Goal: Transaction & Acquisition: Purchase product/service

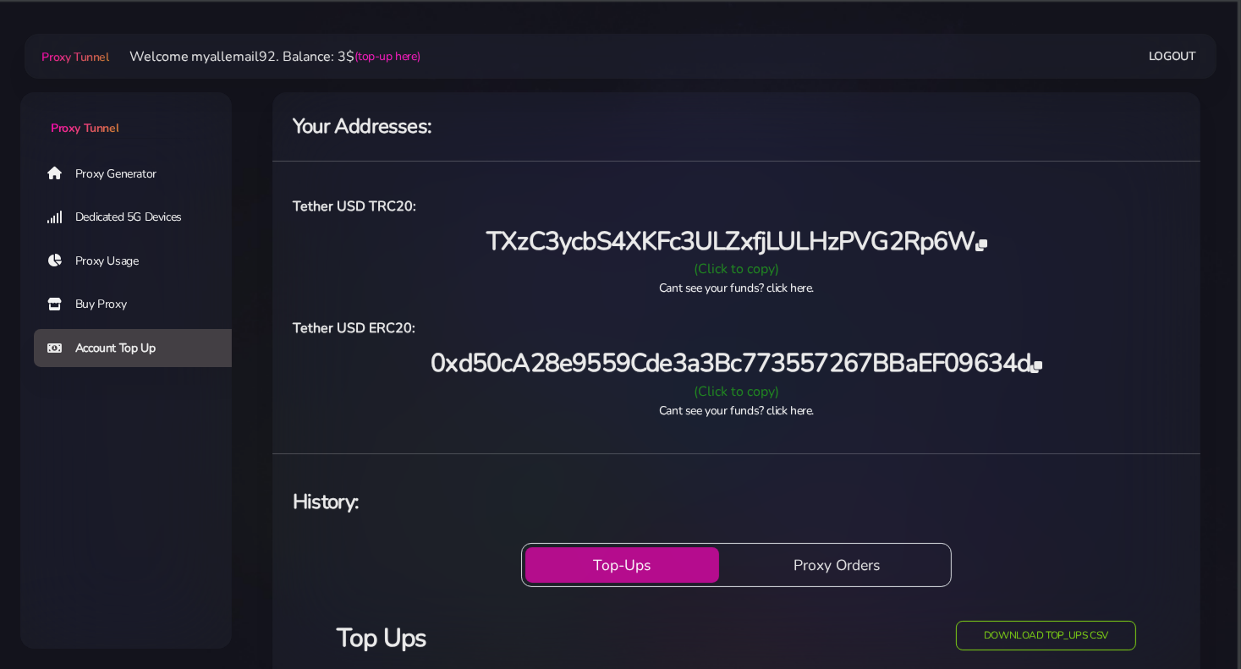
click at [983, 244] on icon at bounding box center [980, 245] width 11 height 12
click at [99, 304] on link "Buy Proxy" at bounding box center [139, 304] width 211 height 39
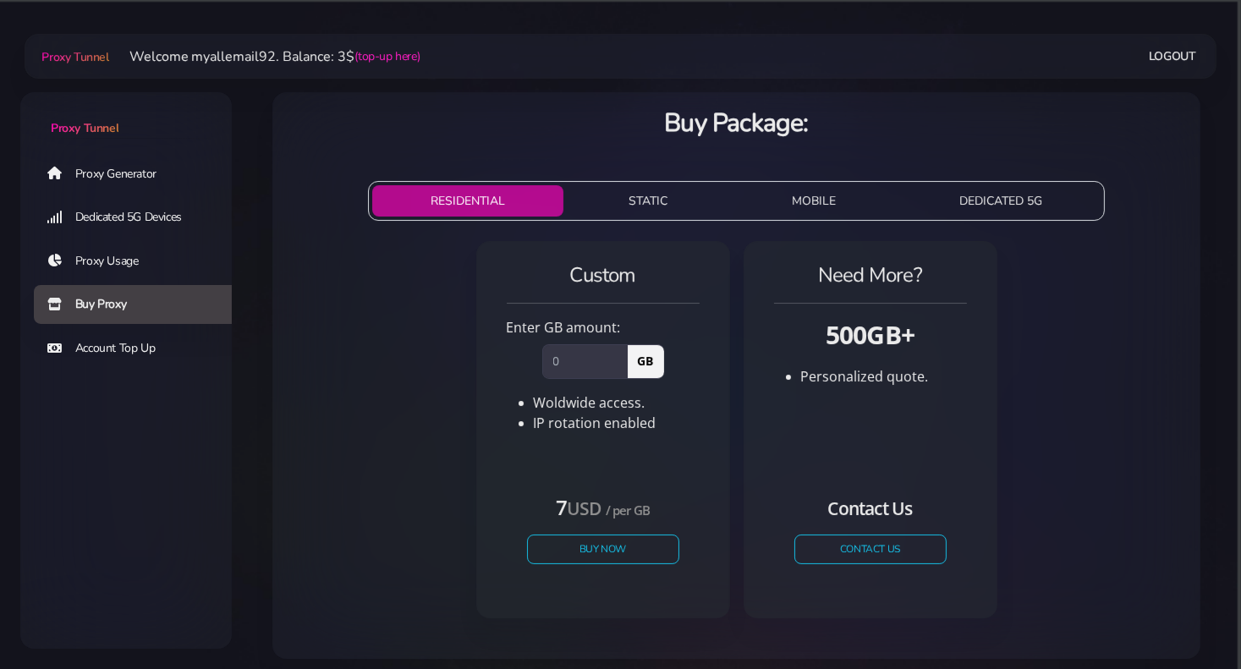
click at [119, 172] on link "Proxy Generator" at bounding box center [139, 173] width 211 height 39
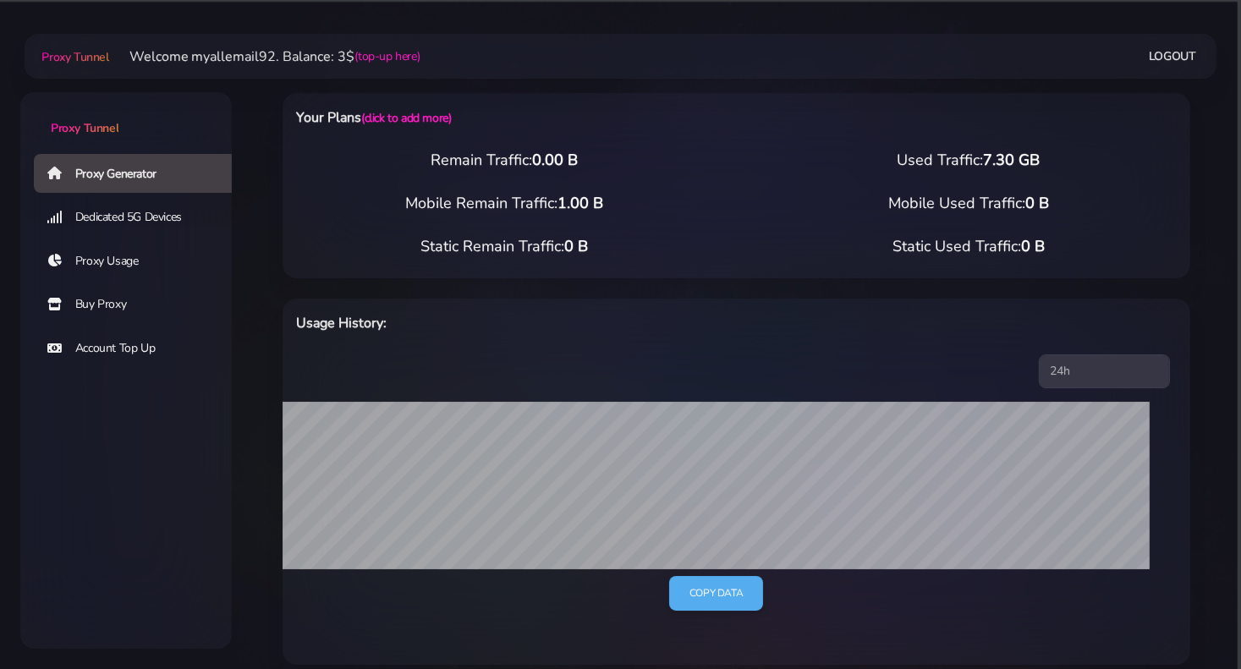
click at [107, 303] on link "Buy Proxy" at bounding box center [139, 304] width 211 height 39
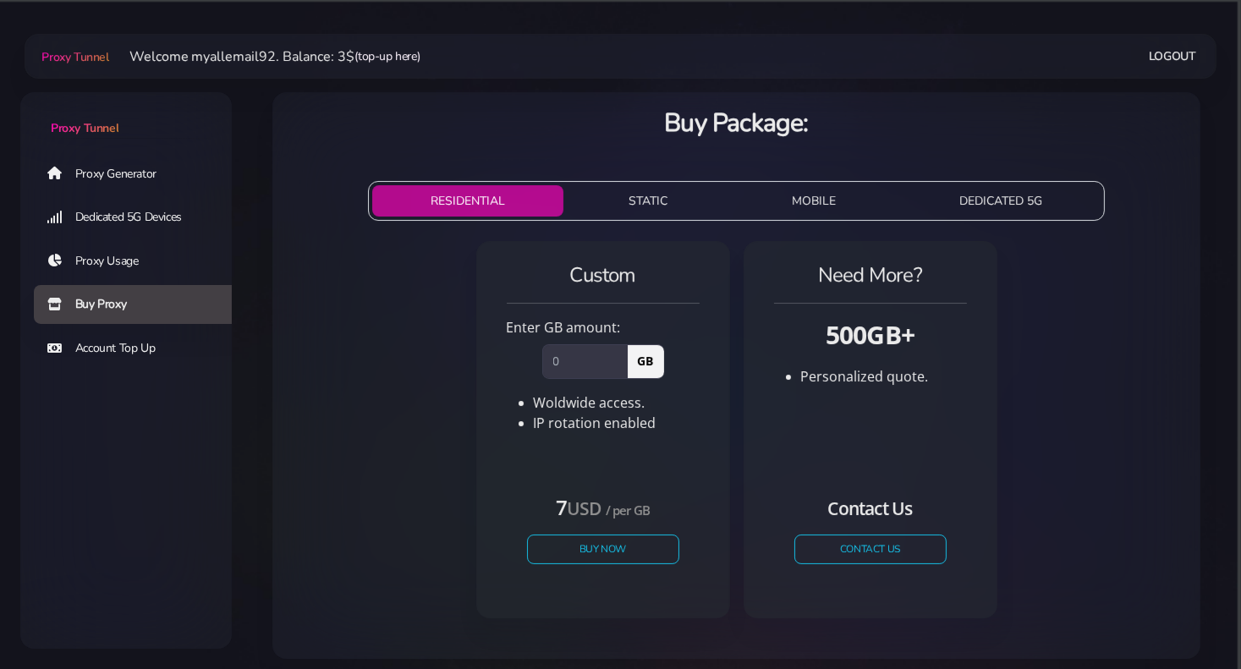
click at [394, 54] on link "(top-up here)" at bounding box center [387, 56] width 65 height 18
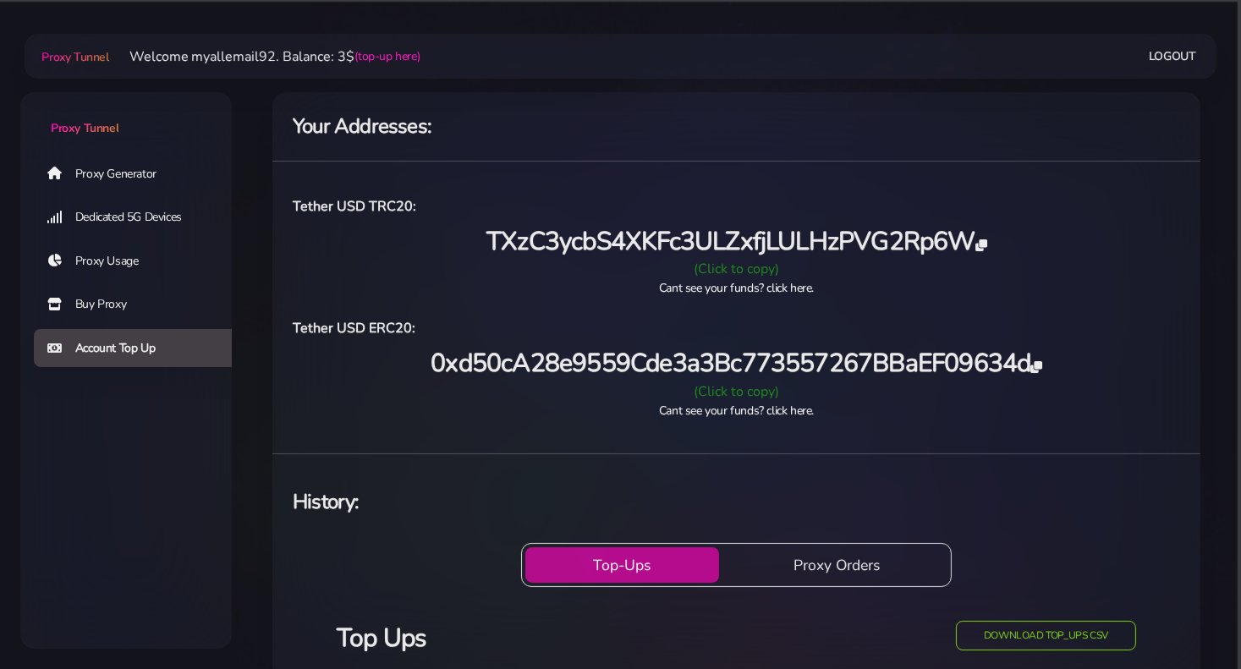
click at [106, 296] on link "Buy Proxy" at bounding box center [139, 304] width 211 height 39
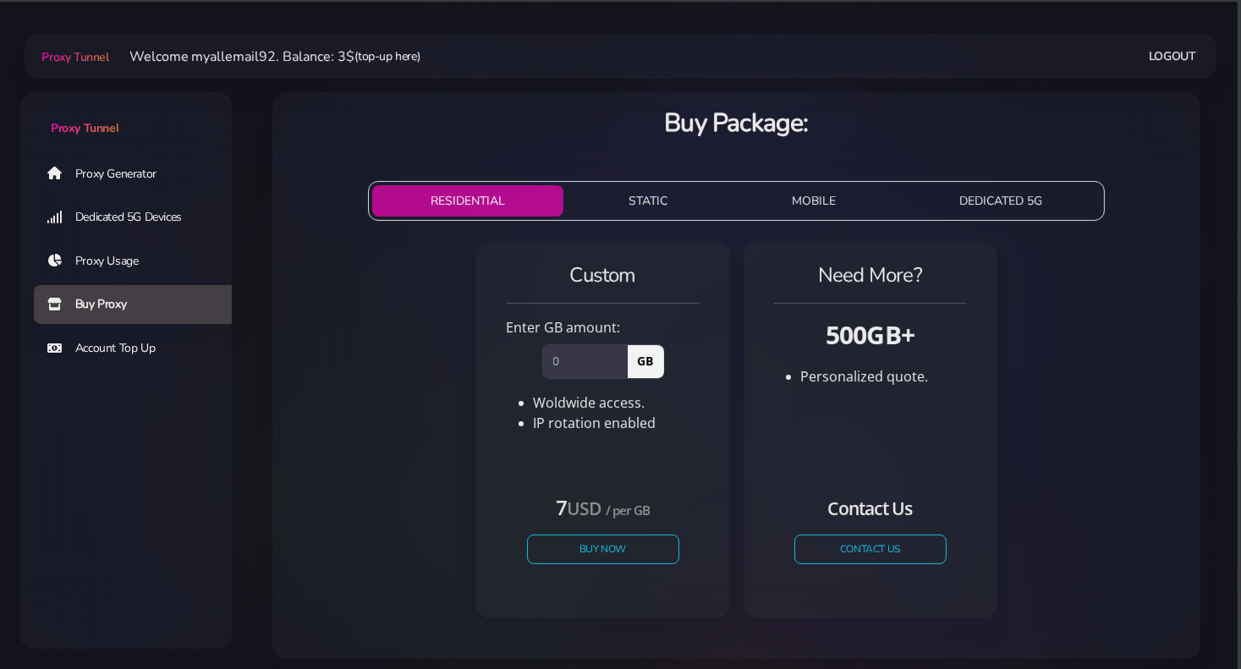
click at [388, 55] on link "(top-up here)" at bounding box center [387, 56] width 65 height 18
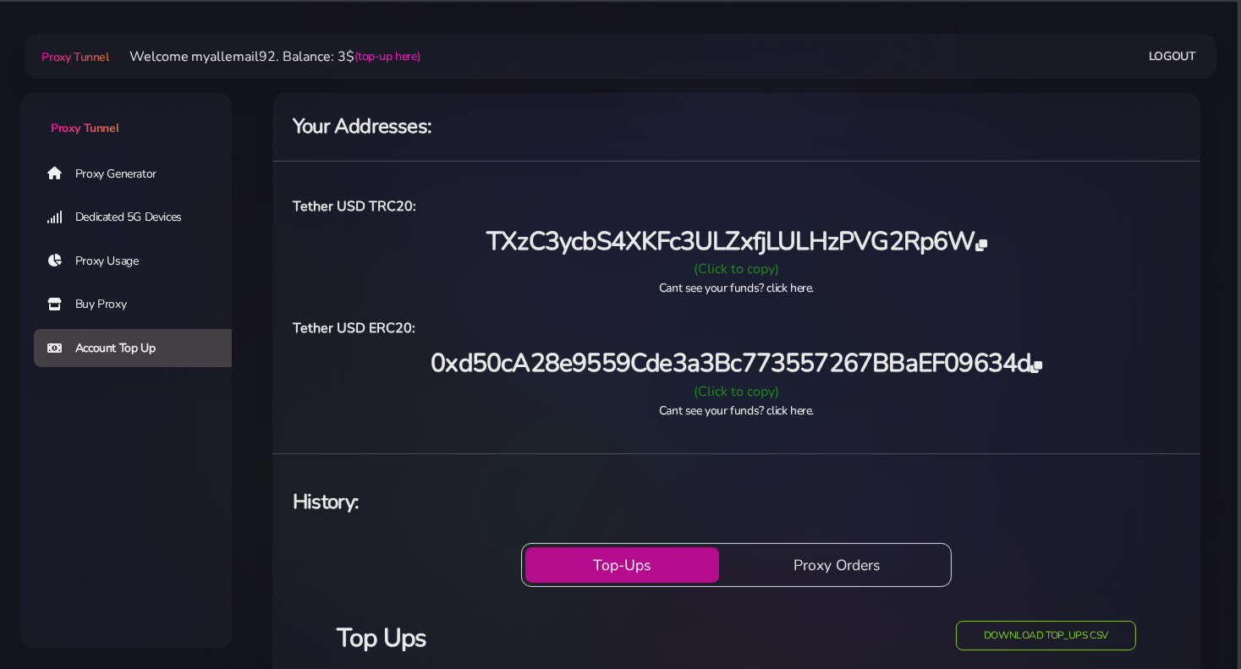
click at [119, 305] on link "Buy Proxy" at bounding box center [139, 304] width 211 height 39
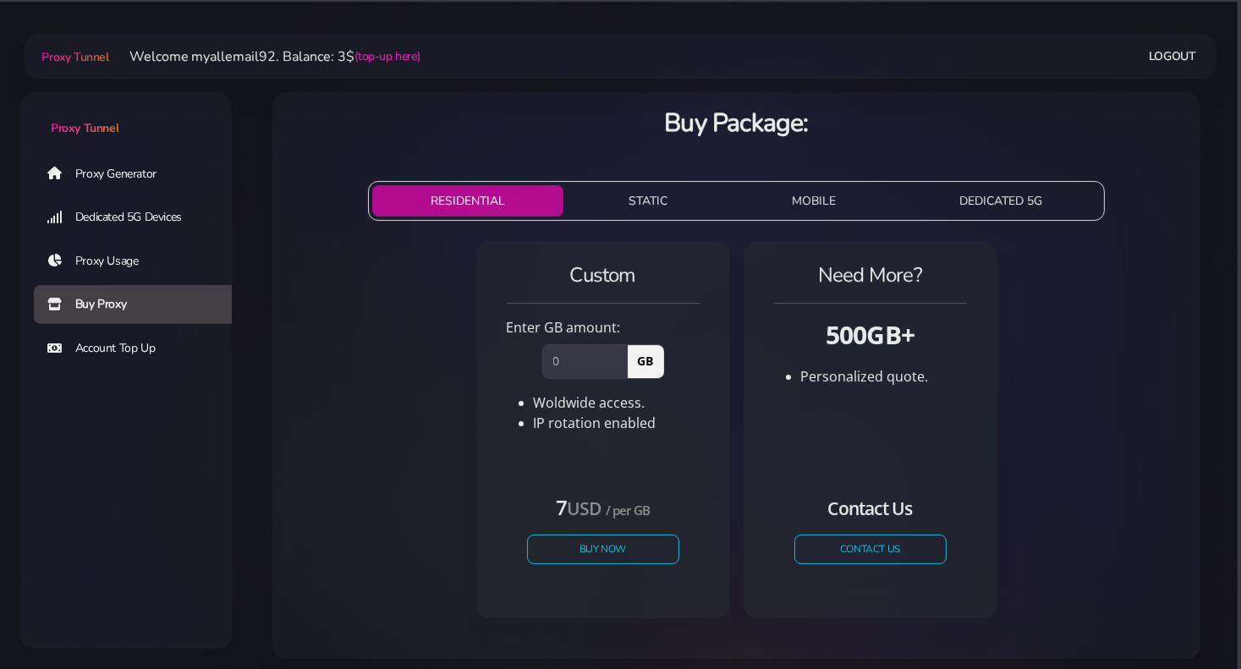
click at [617, 206] on button "STATIC" at bounding box center [648, 200] width 156 height 31
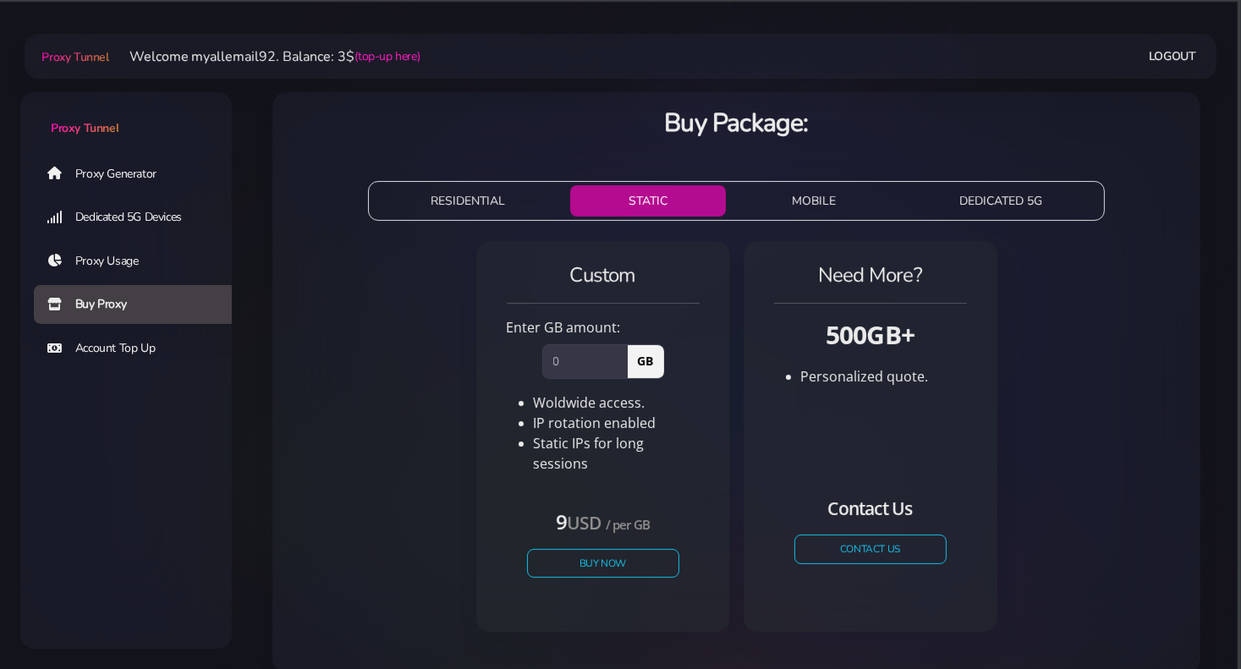
click at [805, 211] on button "MOBILE" at bounding box center [812, 200] width 161 height 31
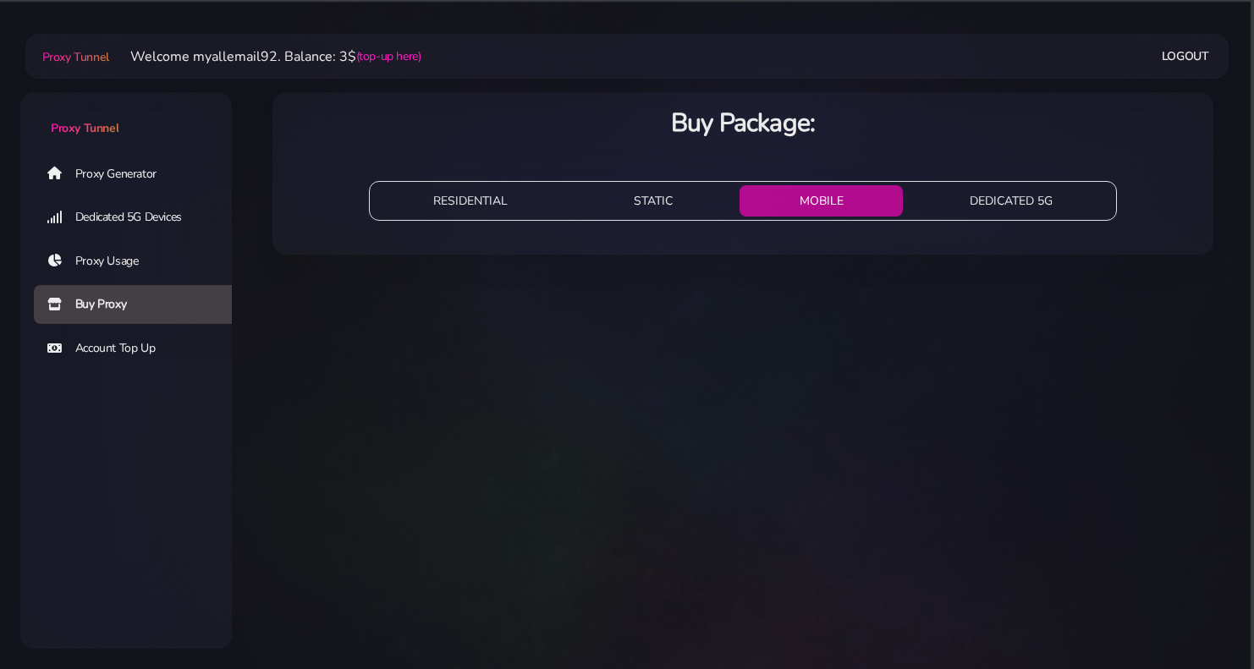
click at [1001, 200] on button "DEDICATED 5G" at bounding box center [1010, 200] width 202 height 31
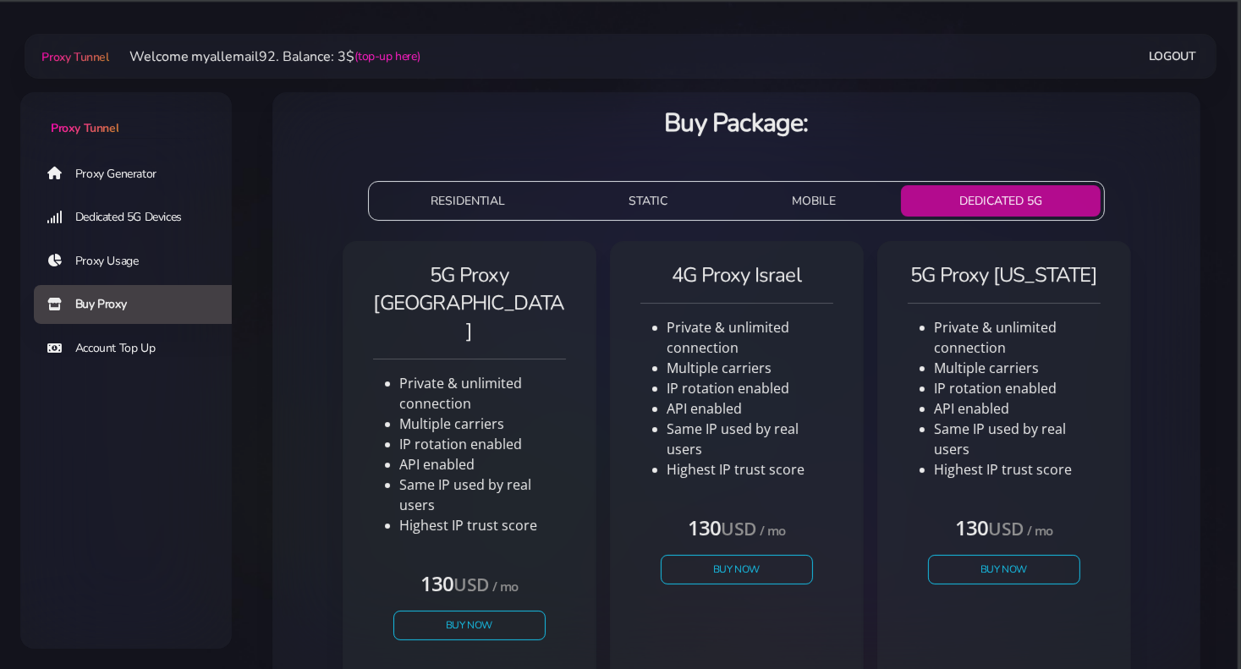
click at [446, 197] on button "RESIDENTIAL" at bounding box center [467, 200] width 191 height 31
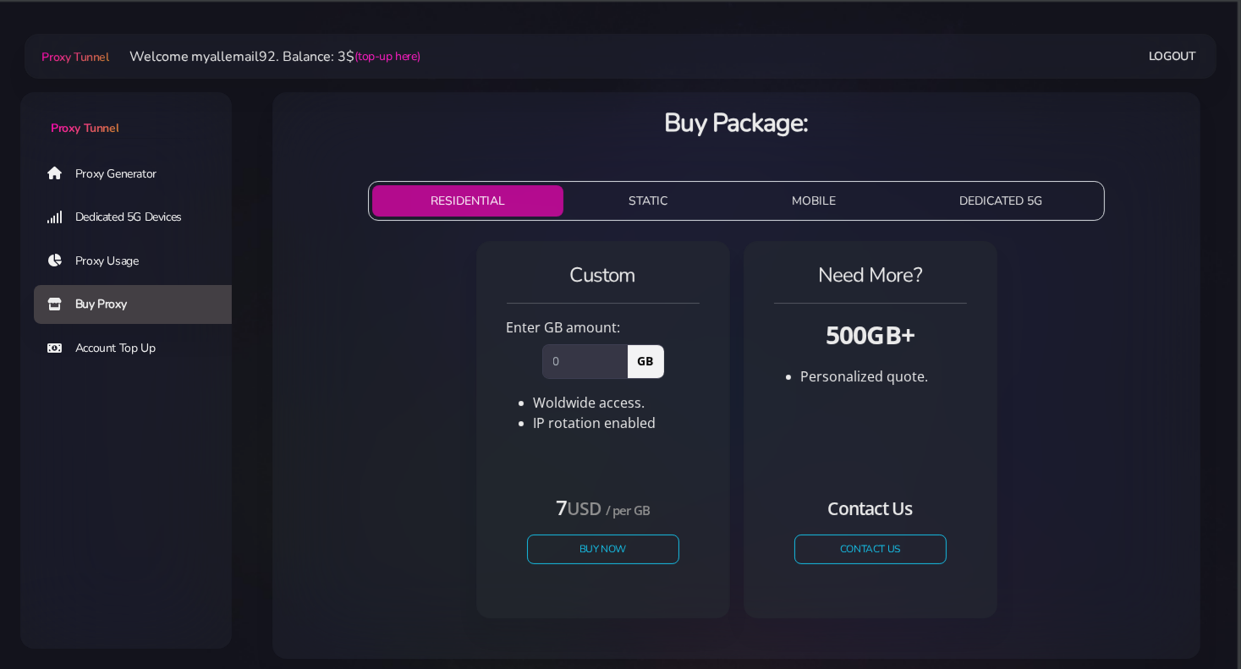
click at [443, 198] on button "RESIDENTIAL" at bounding box center [467, 200] width 191 height 31
click at [366, 359] on div "Custom Enter GB amount: GB Woldwide access. IP rotation enabled" at bounding box center [736, 436] width 901 height 404
click at [1182, 56] on link "Logout" at bounding box center [1172, 56] width 47 height 31
